Goal: Navigation & Orientation: Understand site structure

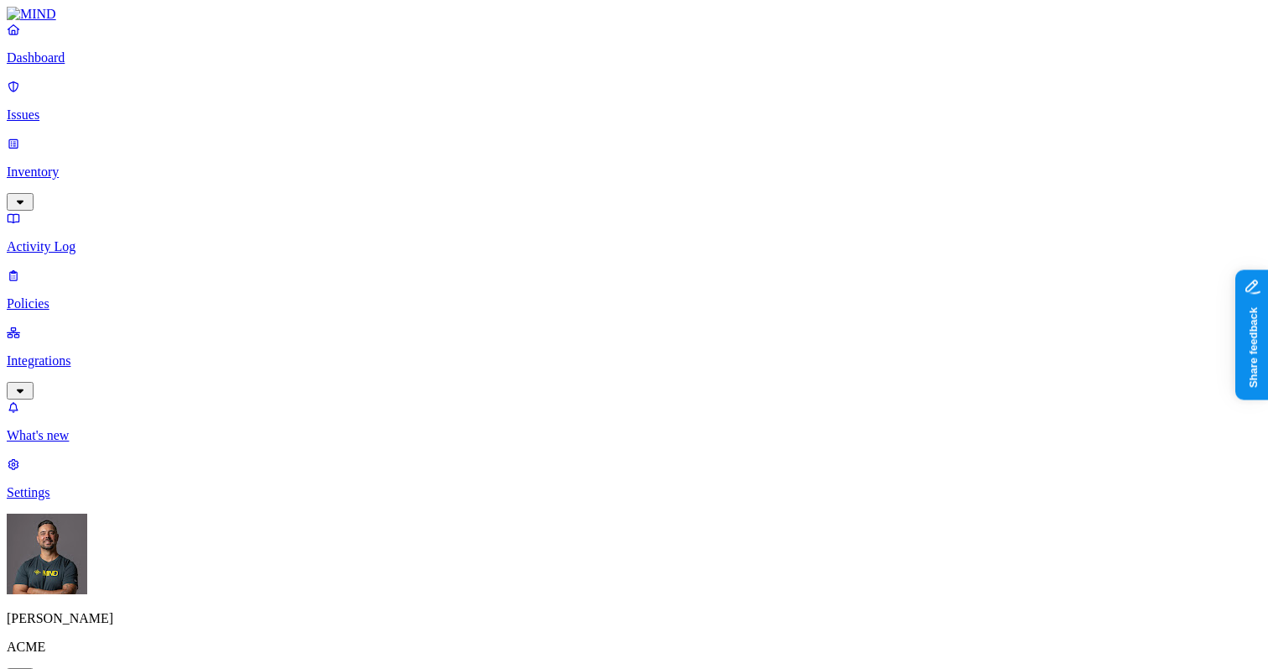
scroll to position [520, 0]
click at [62, 65] on p "Dashboard" at bounding box center [634, 57] width 1255 height 15
click at [80, 296] on p "Policies" at bounding box center [634, 303] width 1255 height 15
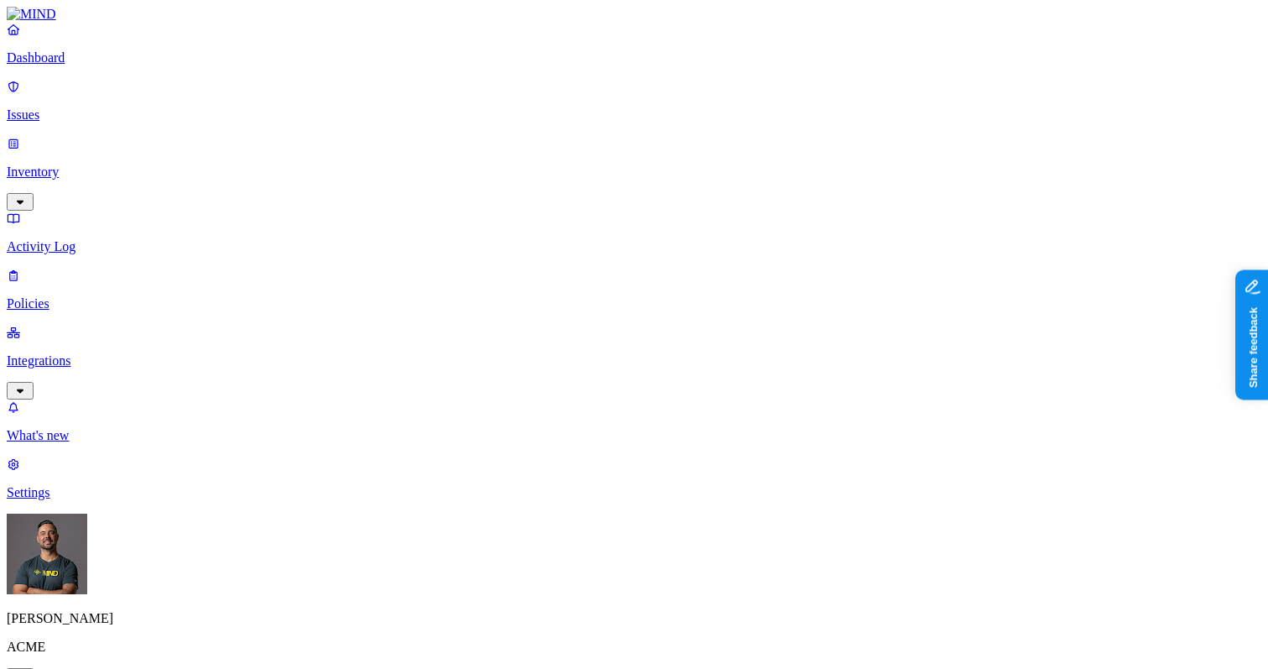
scroll to position [430, 0]
drag, startPoint x: 559, startPoint y: 448, endPoint x: 610, endPoint y: 425, distance: 56.0
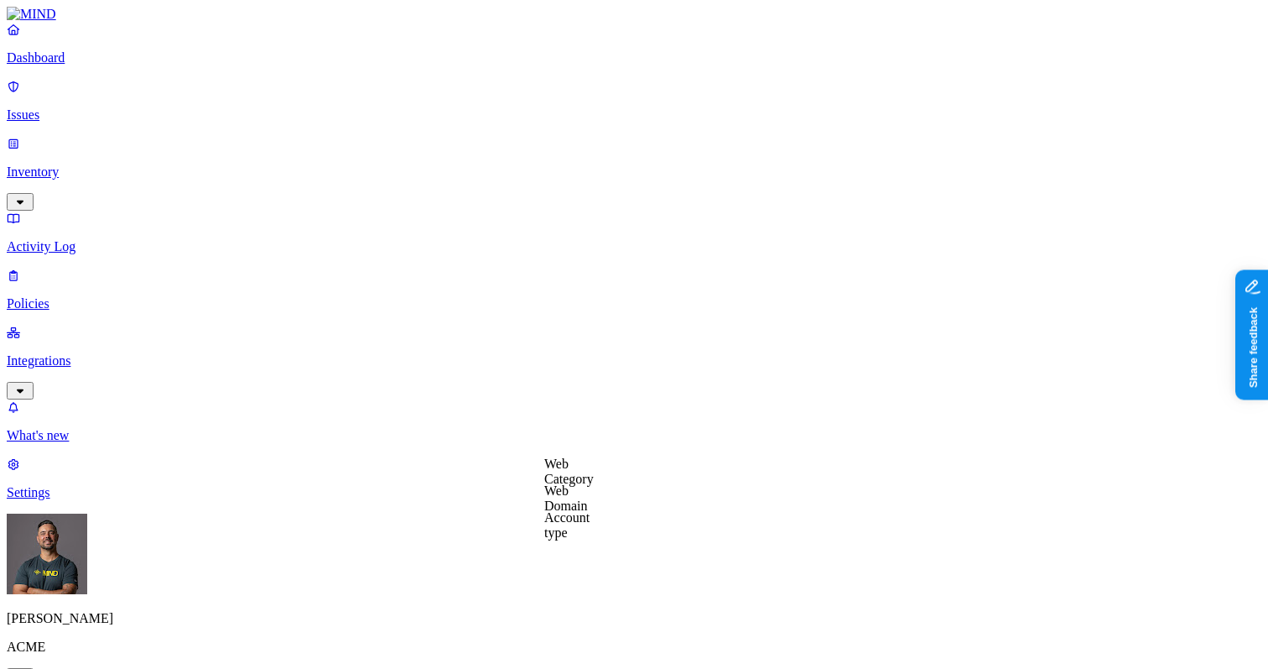
click at [66, 239] on p "Activity Log" at bounding box center [634, 246] width 1255 height 15
click at [64, 164] on p "Inventory" at bounding box center [634, 171] width 1255 height 15
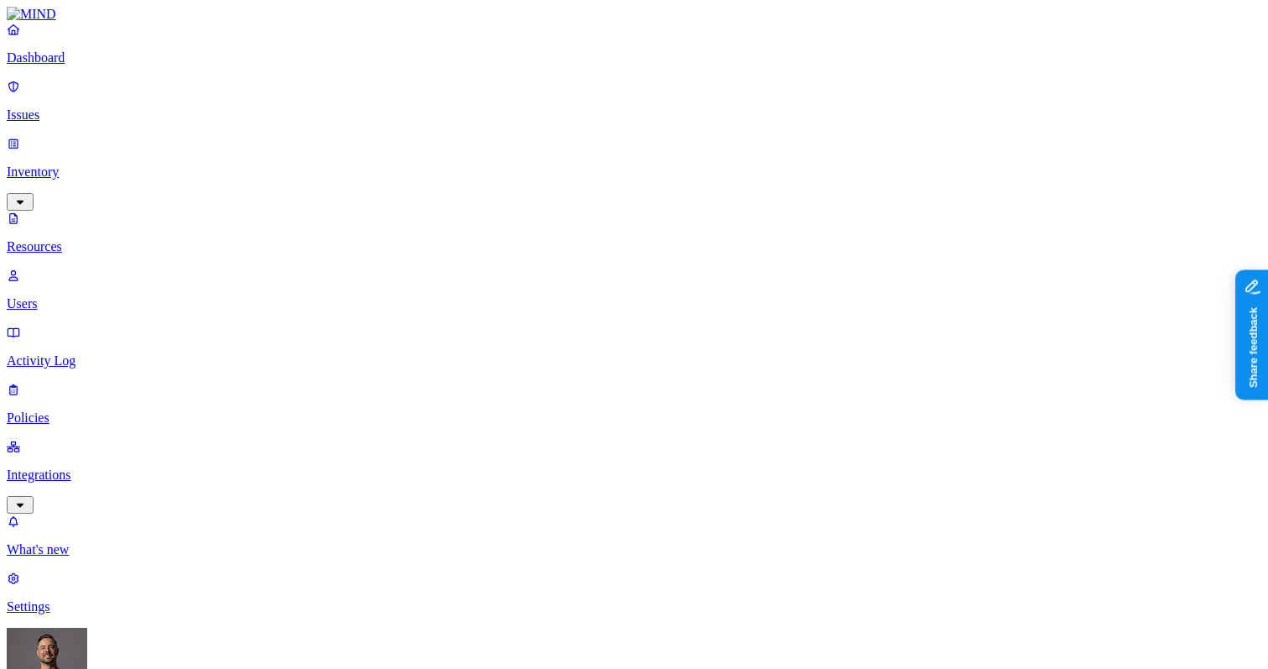
click at [81, 296] on p "Users" at bounding box center [634, 303] width 1255 height 15
click at [56, 467] on p "Integrations" at bounding box center [634, 474] width 1255 height 15
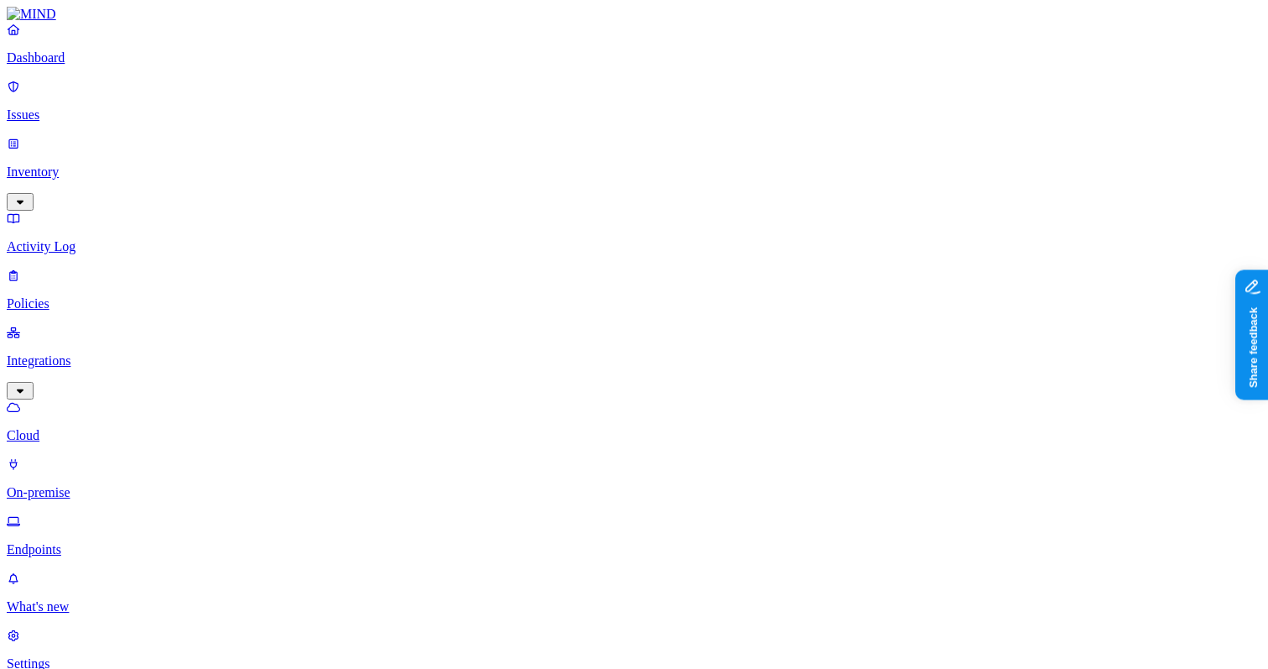
click at [88, 542] on p "Endpoints" at bounding box center [634, 549] width 1255 height 15
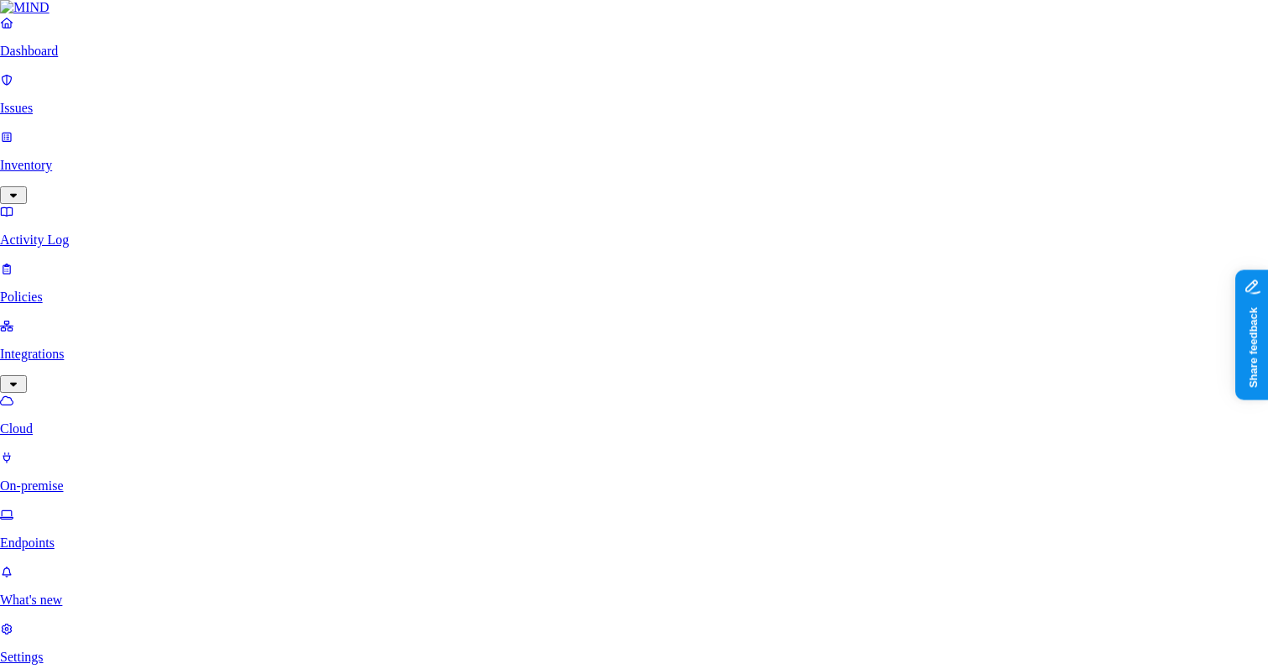
drag, startPoint x: 788, startPoint y: 92, endPoint x: 791, endPoint y: 101, distance: 8.8
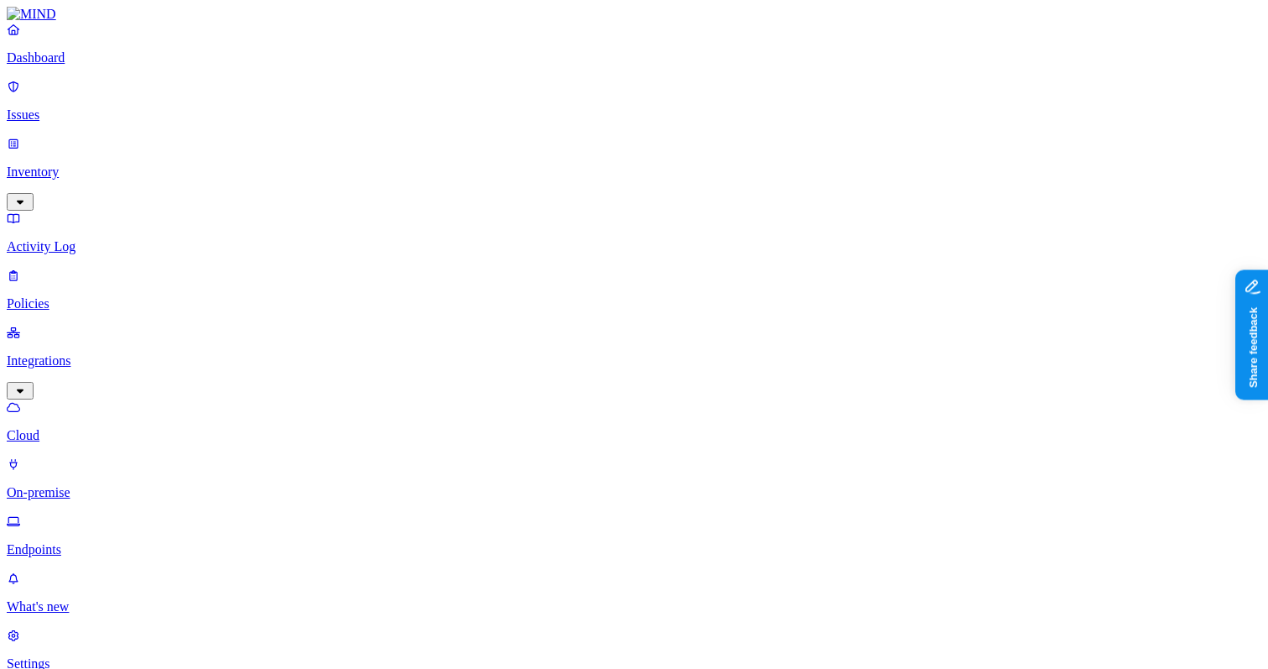
click at [53, 65] on p "Dashboard" at bounding box center [634, 57] width 1255 height 15
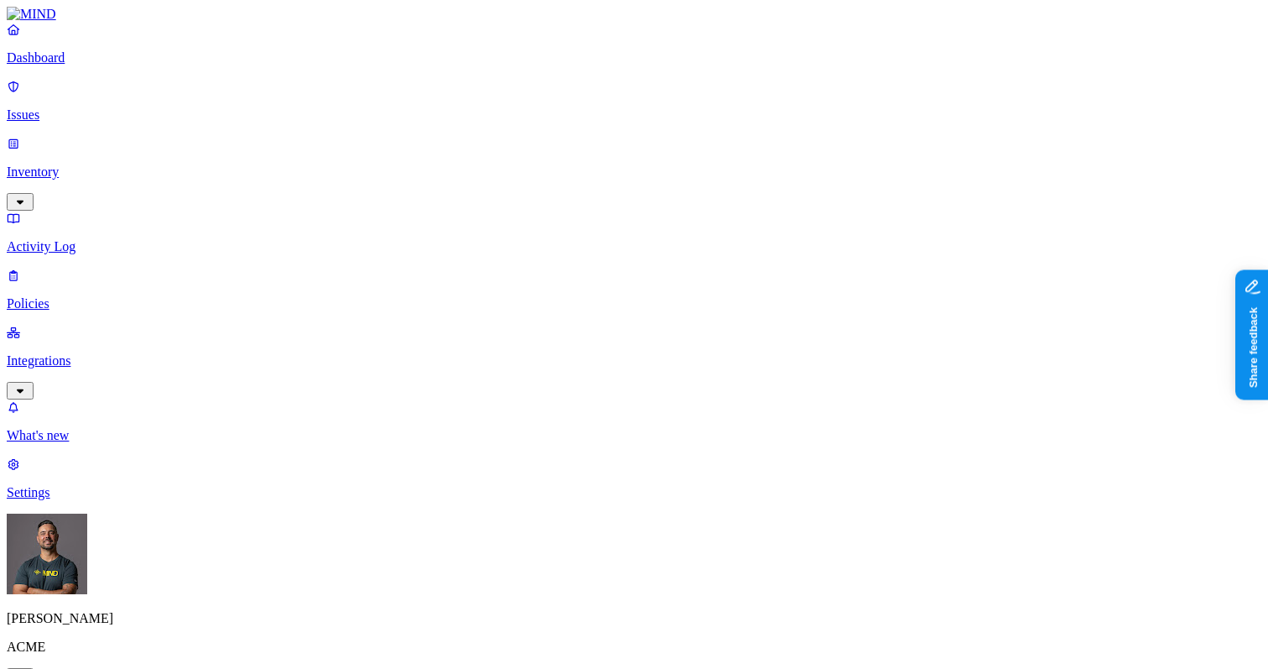
click at [56, 108] on p "Issues" at bounding box center [634, 114] width 1255 height 15
